Goal: Information Seeking & Learning: Learn about a topic

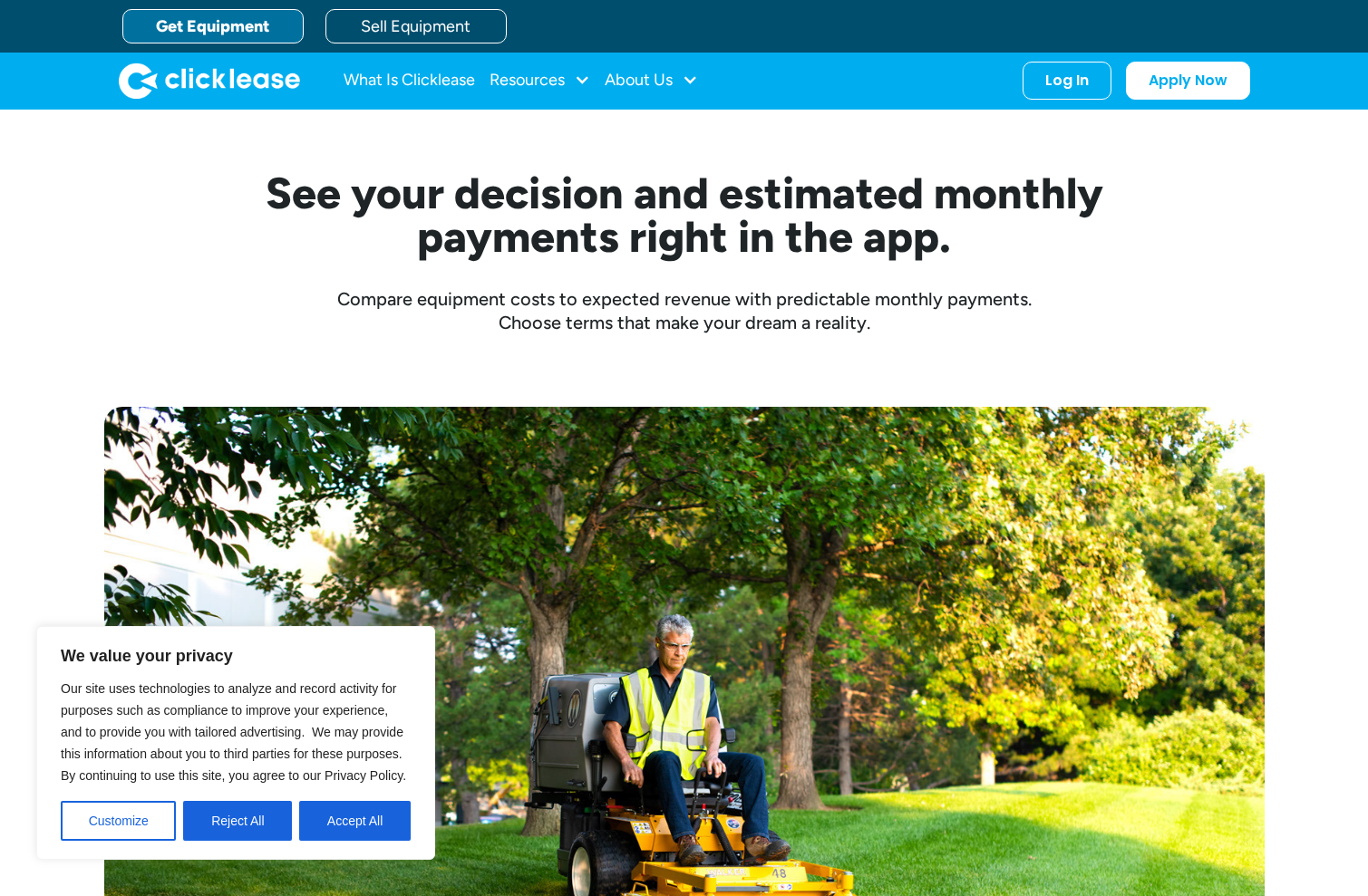
scroll to position [607, 0]
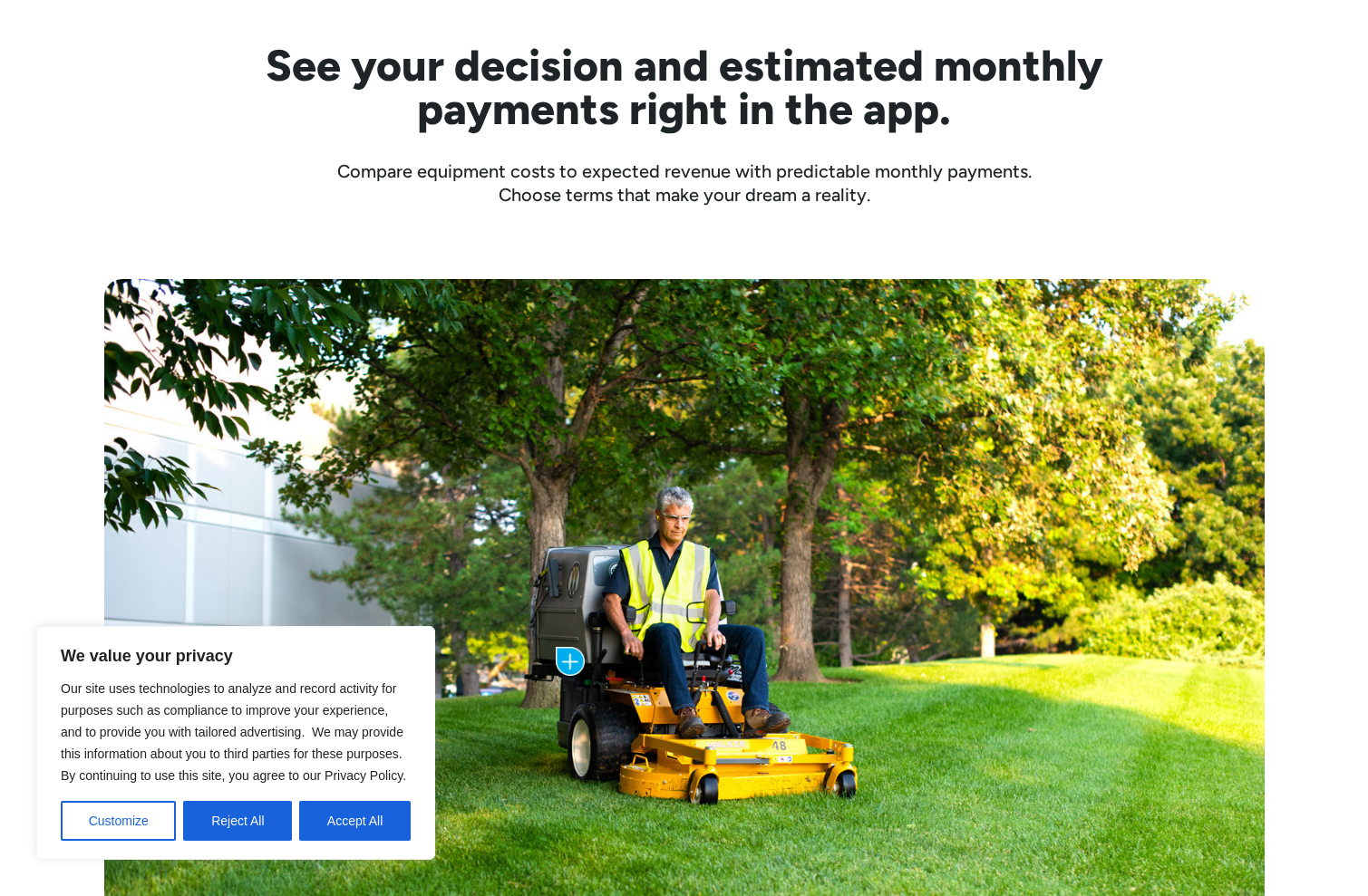
drag, startPoint x: 243, startPoint y: 822, endPoint x: 291, endPoint y: 772, distance: 69.3
click at [243, 822] on button "Reject All" at bounding box center [238, 821] width 109 height 39
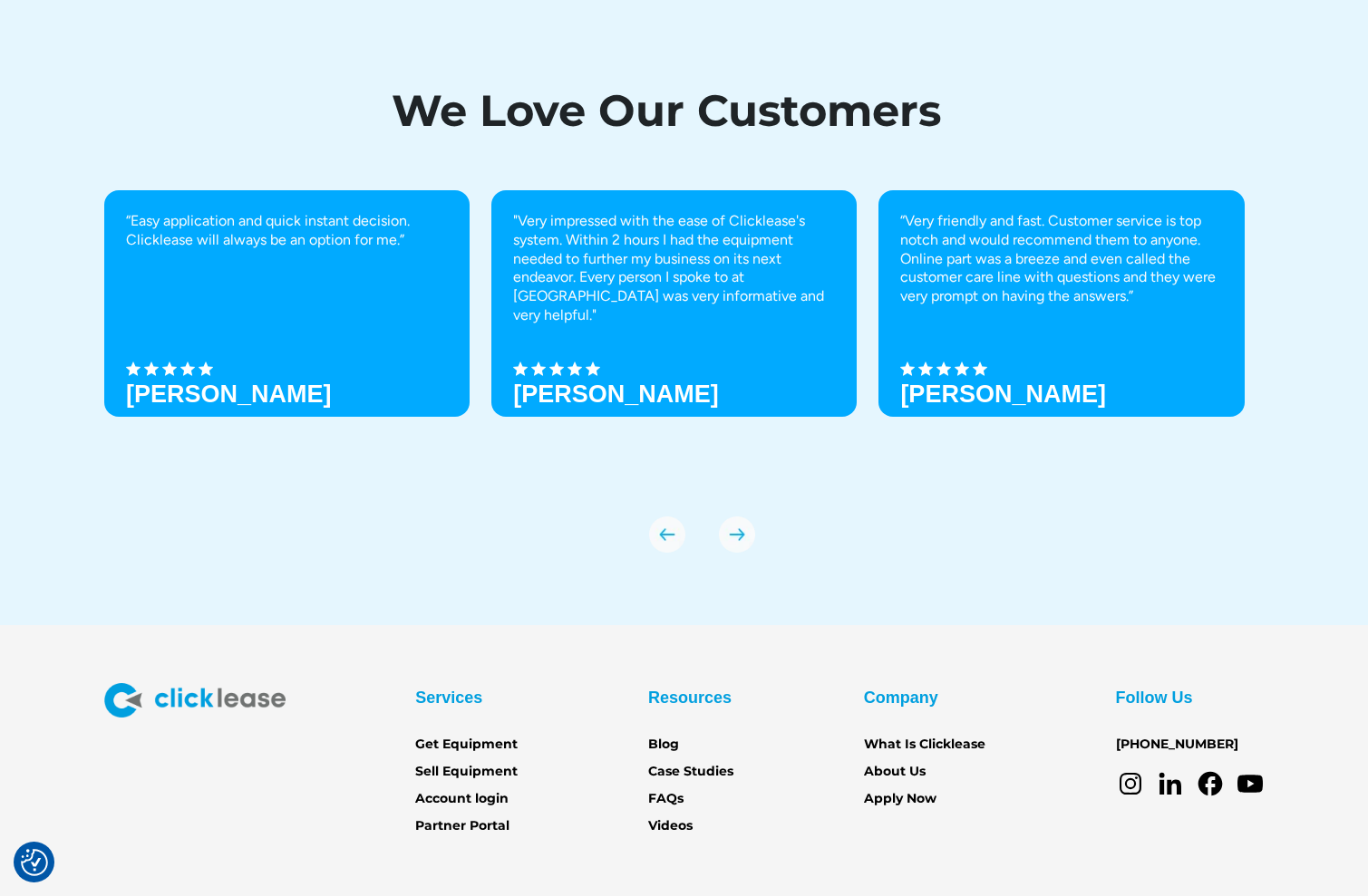
scroll to position [6080, 0]
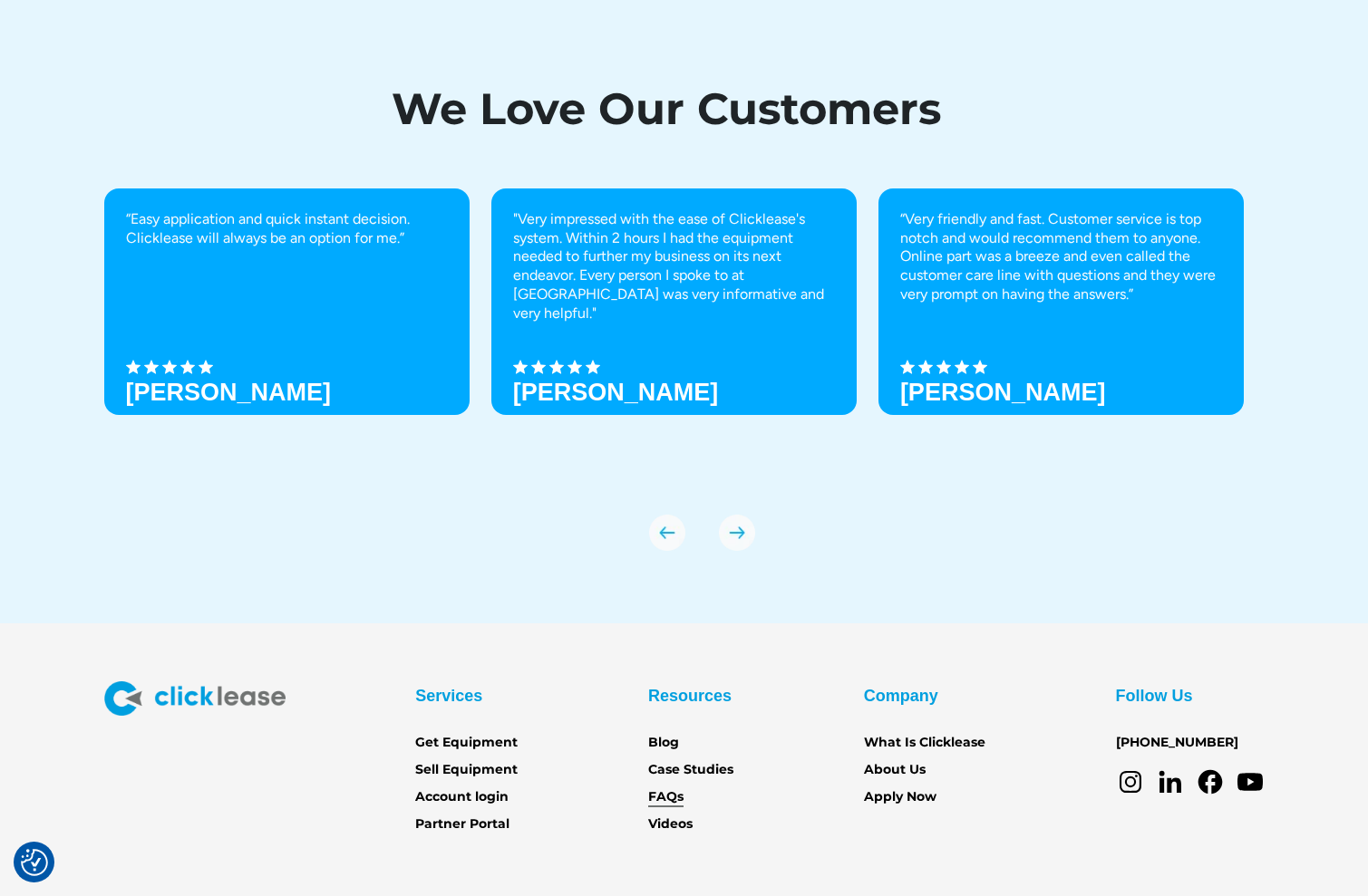
click at [653, 792] on link "FAQs" at bounding box center [666, 797] width 36 height 20
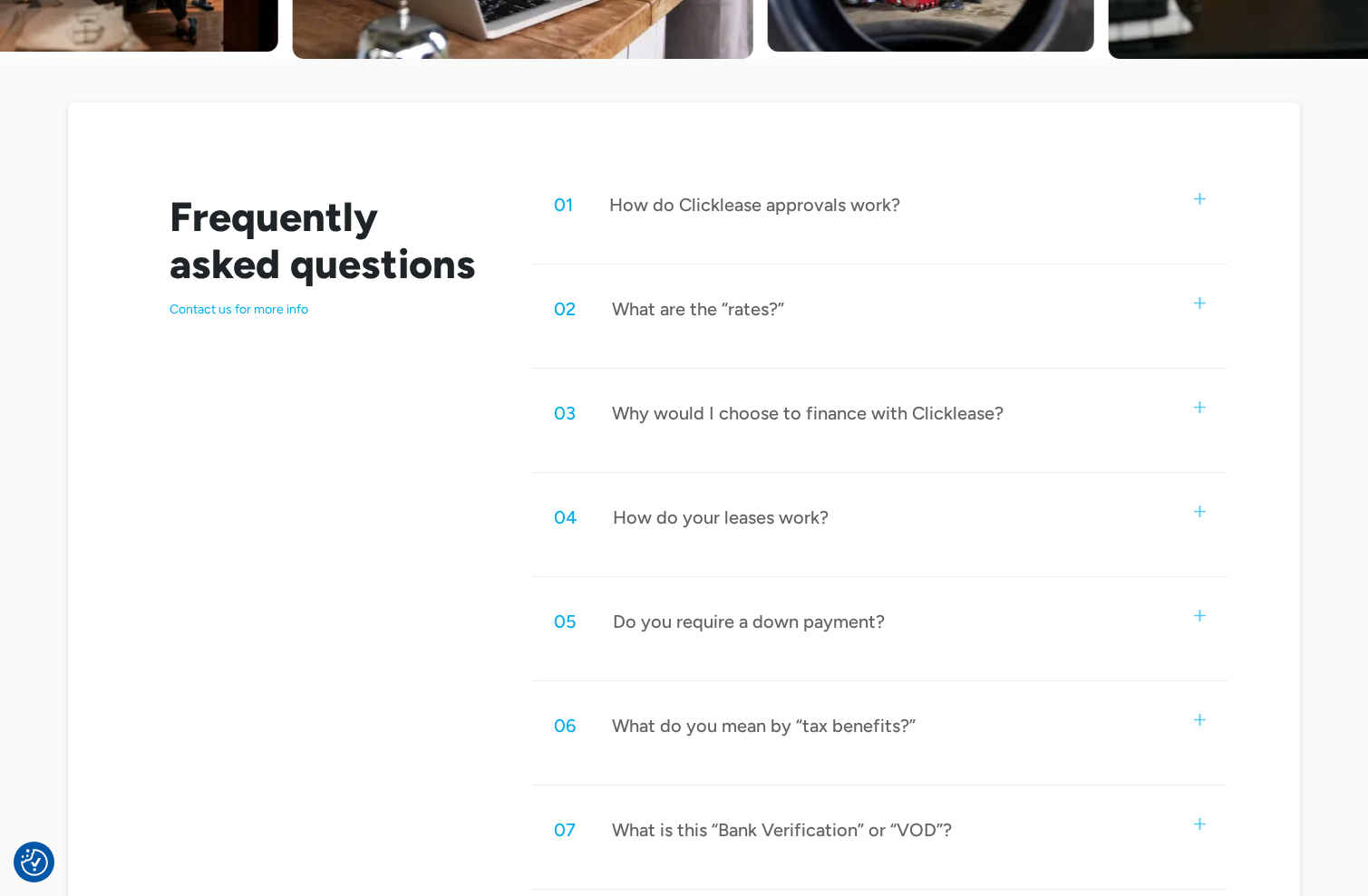
scroll to position [878, 0]
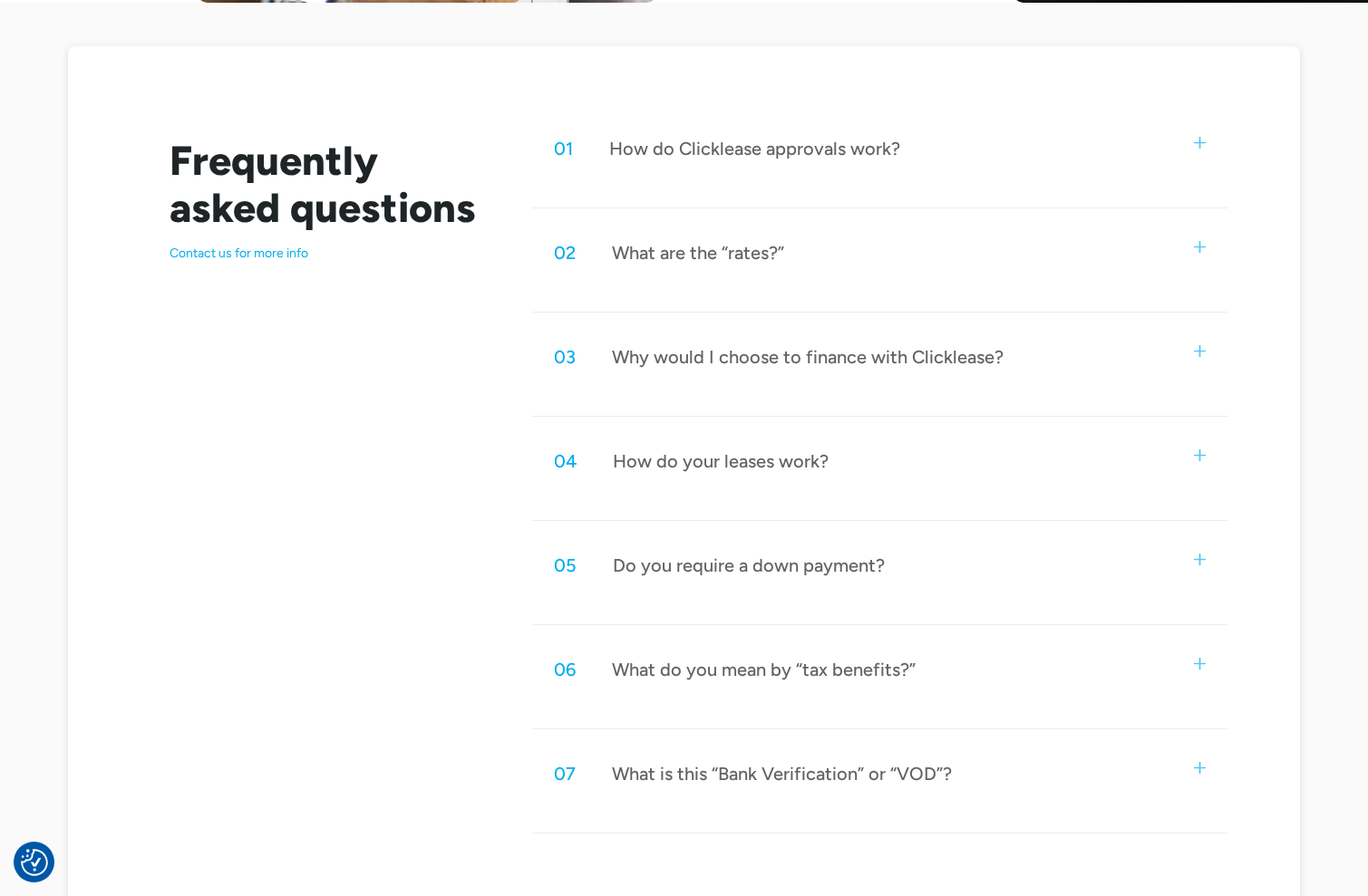
click at [1195, 456] on img at bounding box center [1200, 455] width 12 height 12
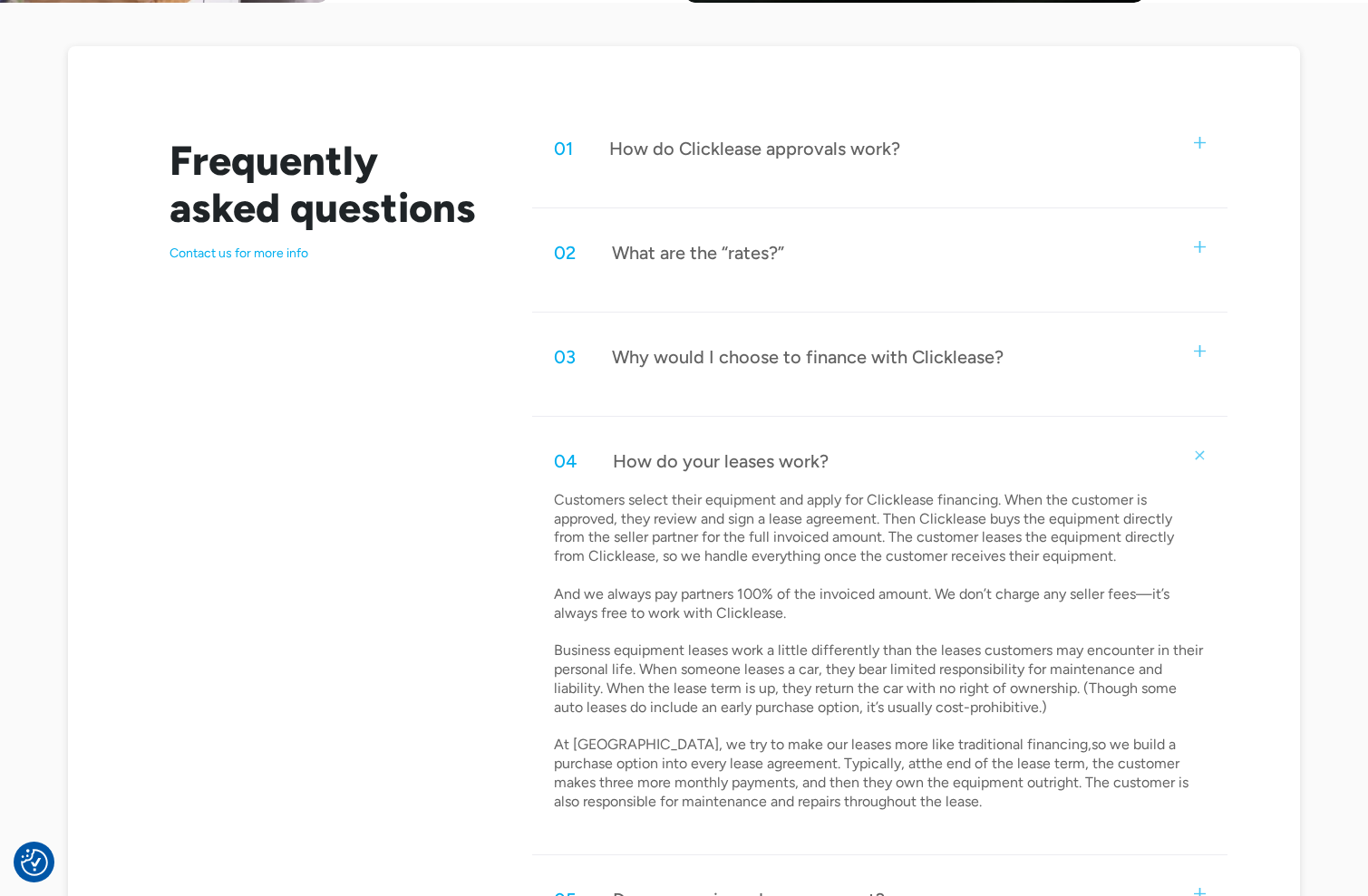
click at [1195, 253] on div "02 What are the “rates?”" at bounding box center [879, 253] width 695 height 60
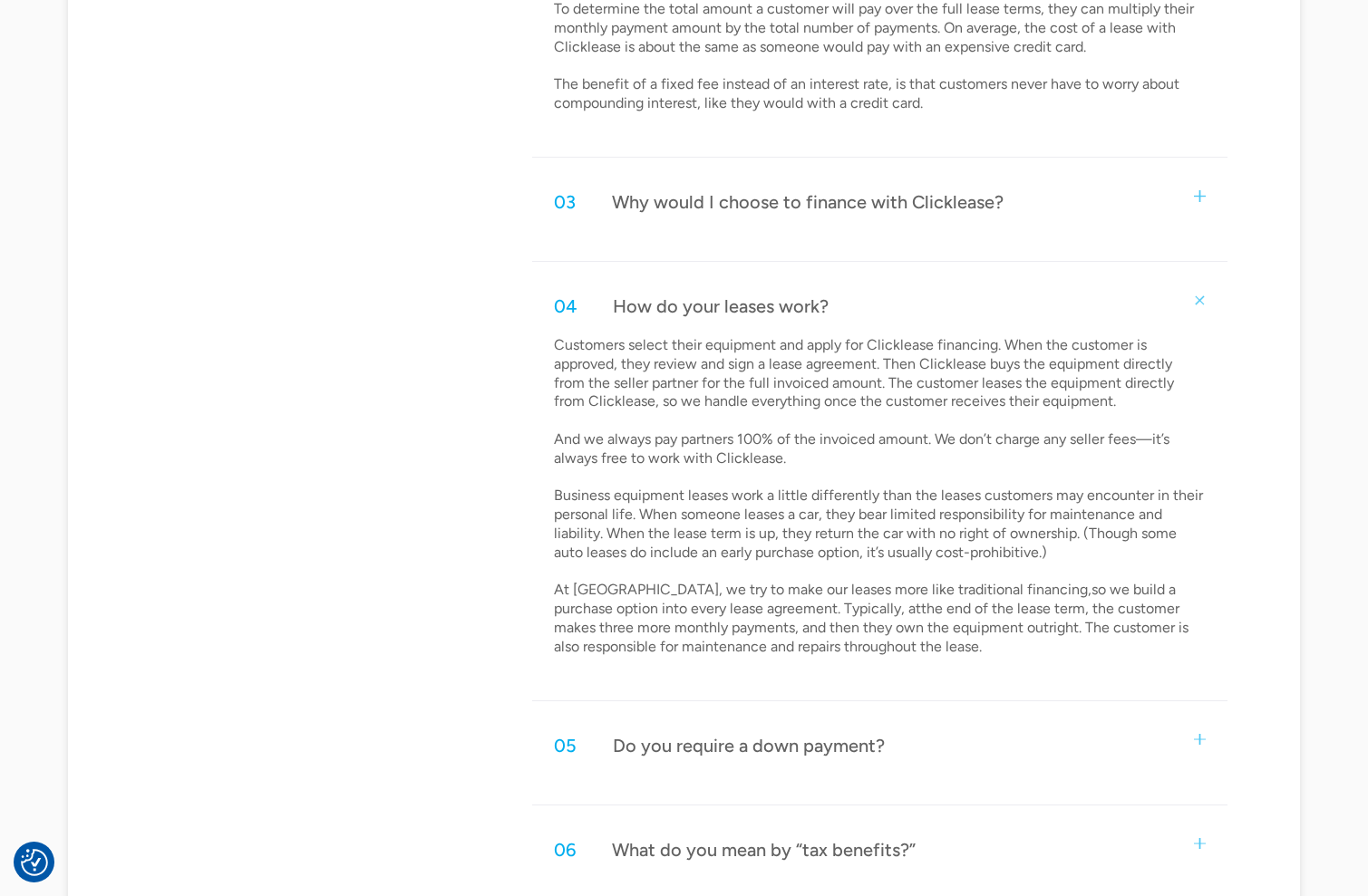
scroll to position [1475, 0]
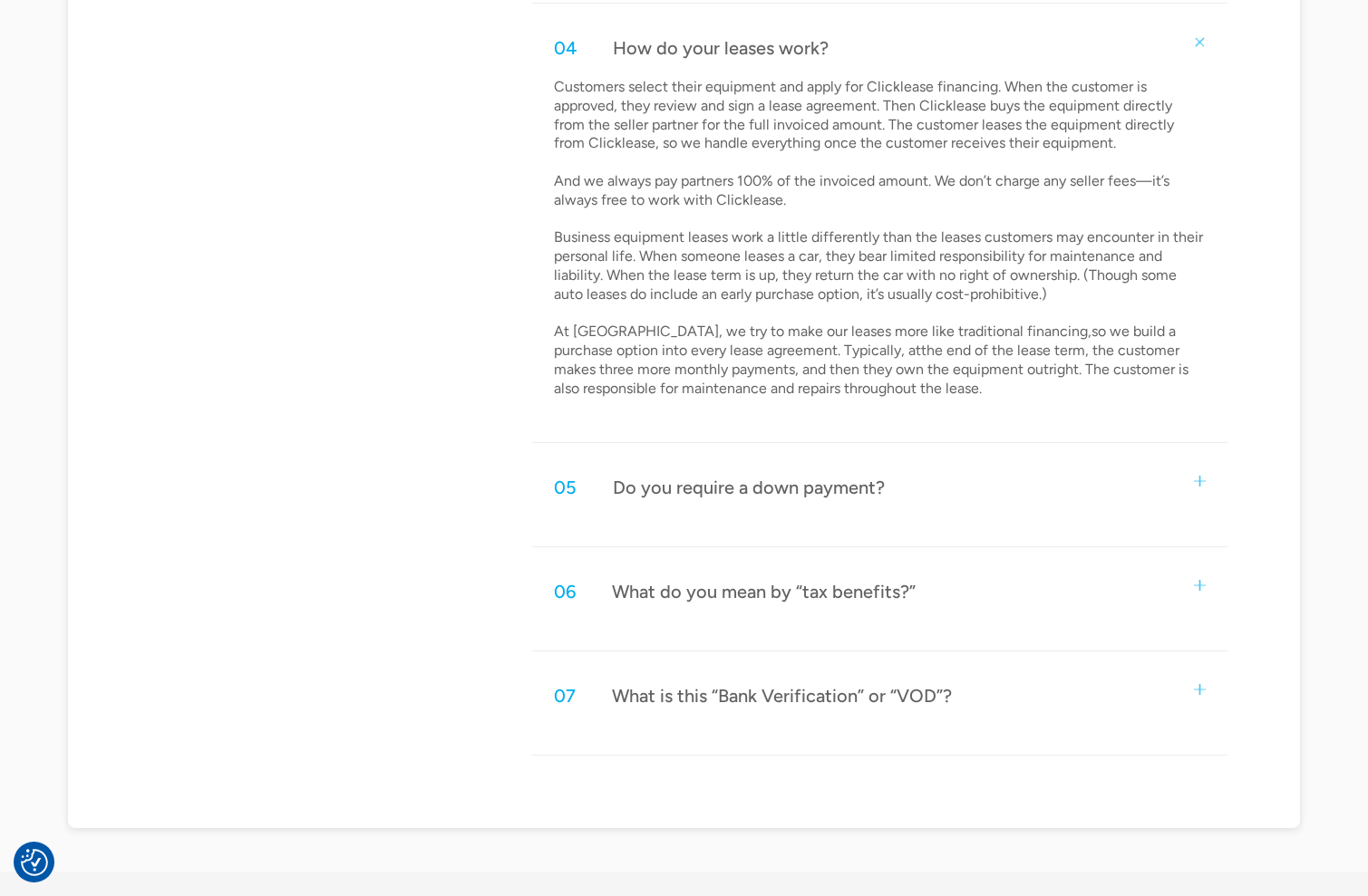
click at [1208, 482] on div "05 Do you require a down payment?" at bounding box center [879, 488] width 695 height 60
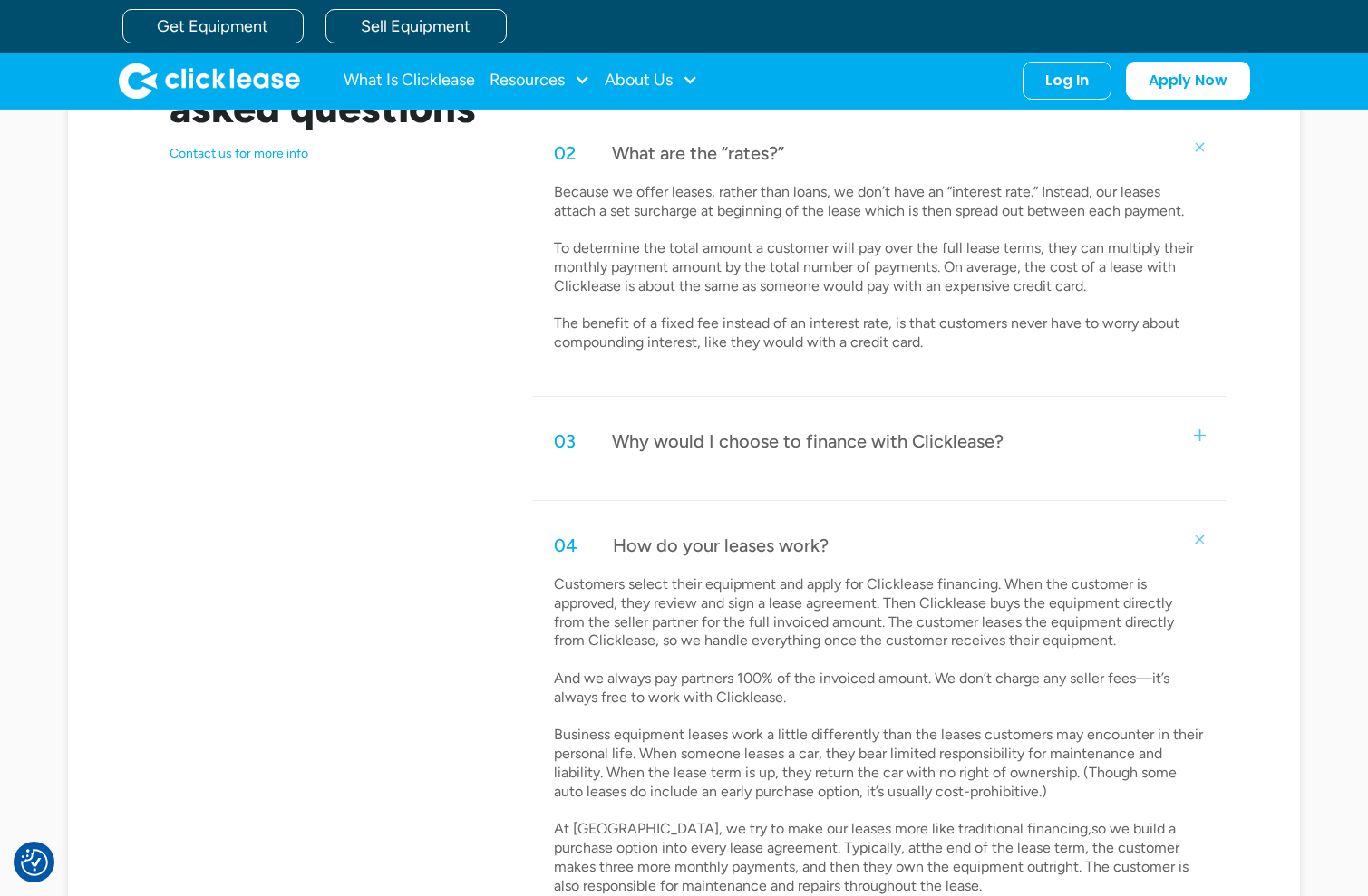
scroll to position [871, 0]
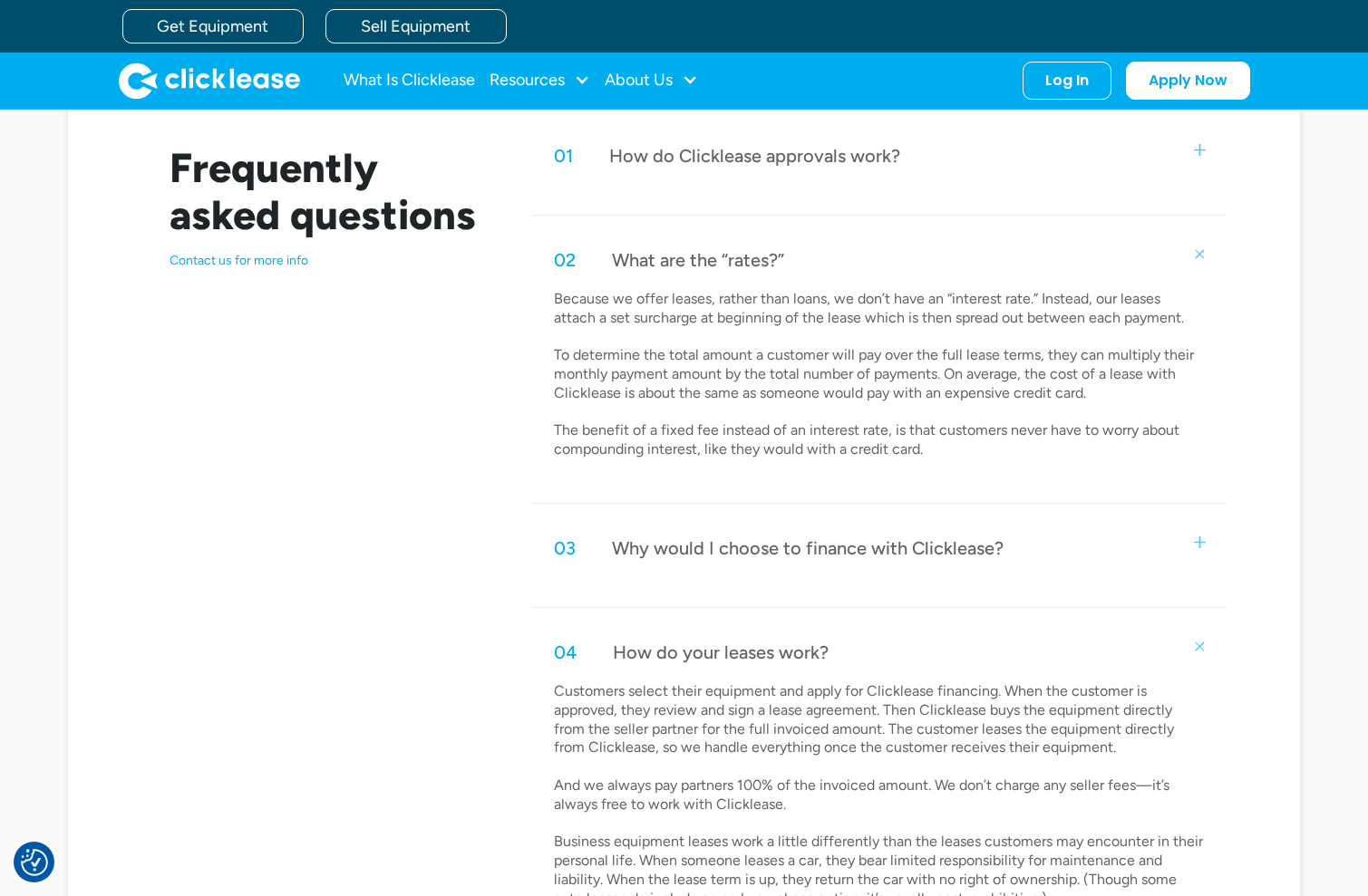
click at [1190, 542] on div "03 Why would I choose to finance with Clicklease?" at bounding box center [879, 548] width 695 height 60
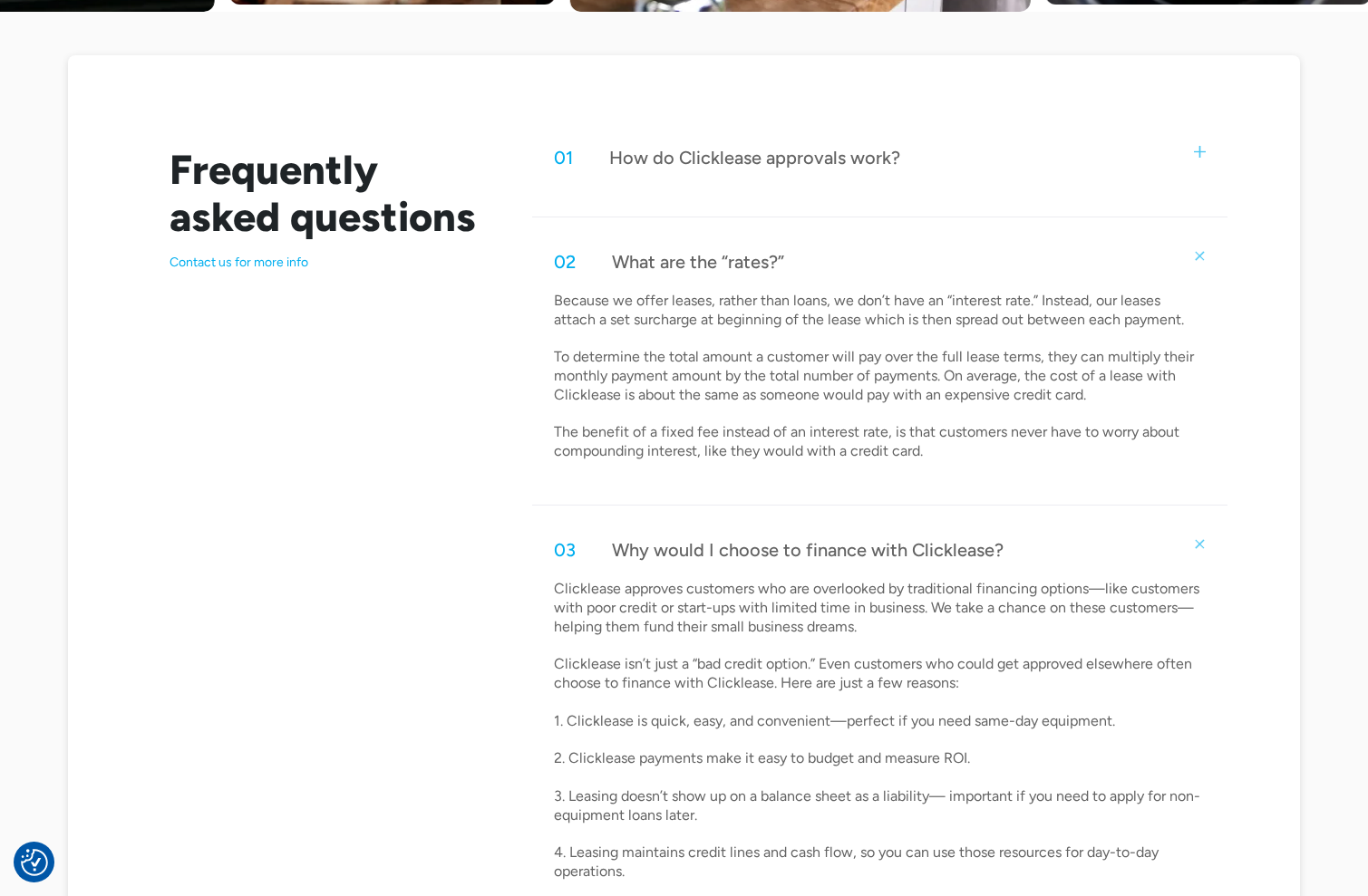
scroll to position [1206, 0]
